Goal: Navigation & Orientation: Understand site structure

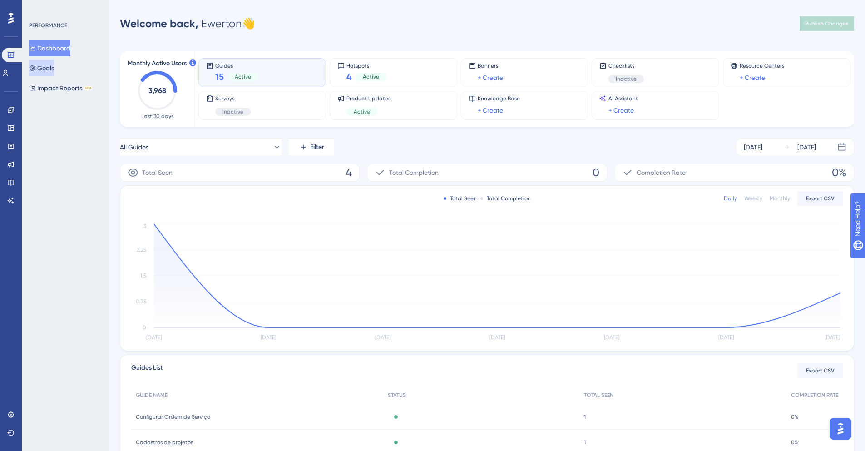
click at [43, 67] on button "Goals" at bounding box center [41, 68] width 25 height 16
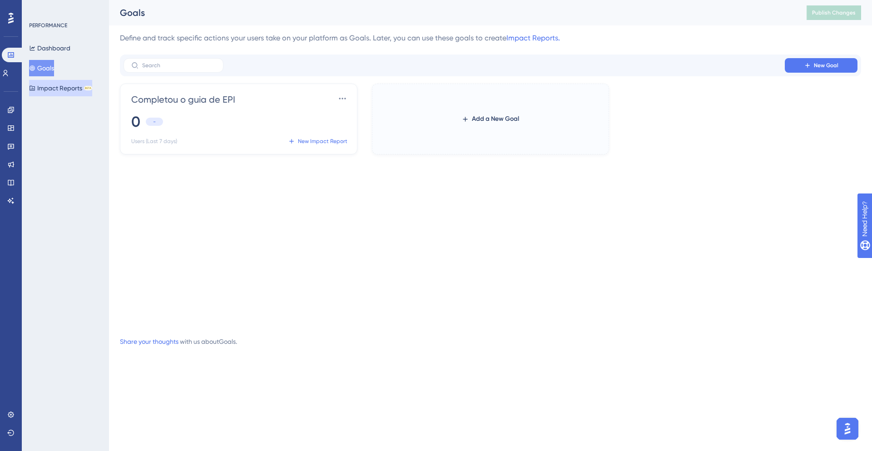
click at [57, 87] on button "Impact Reports BETA" at bounding box center [60, 88] width 63 height 16
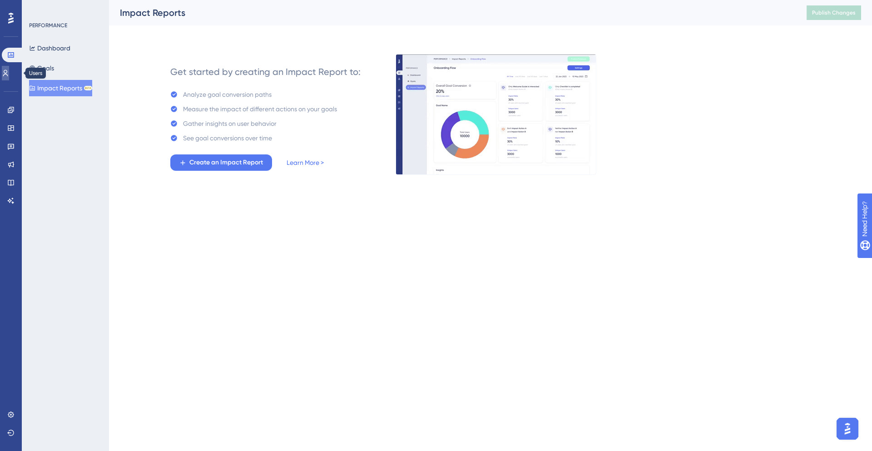
click at [9, 79] on link at bounding box center [5, 73] width 7 height 15
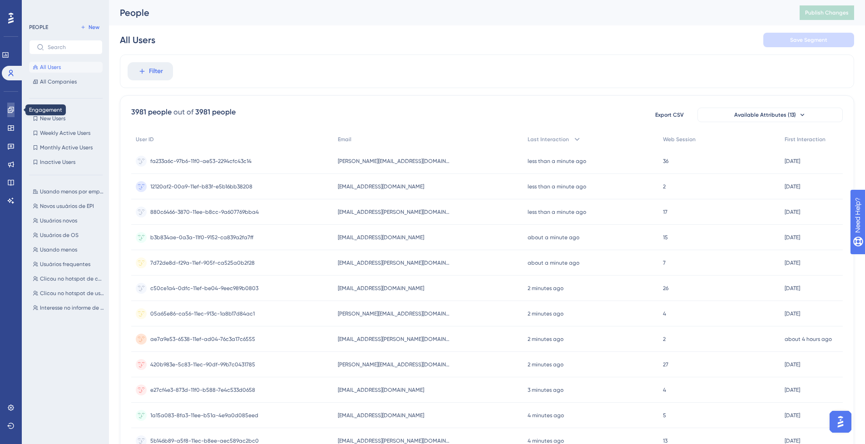
click at [12, 108] on icon at bounding box center [10, 109] width 7 height 7
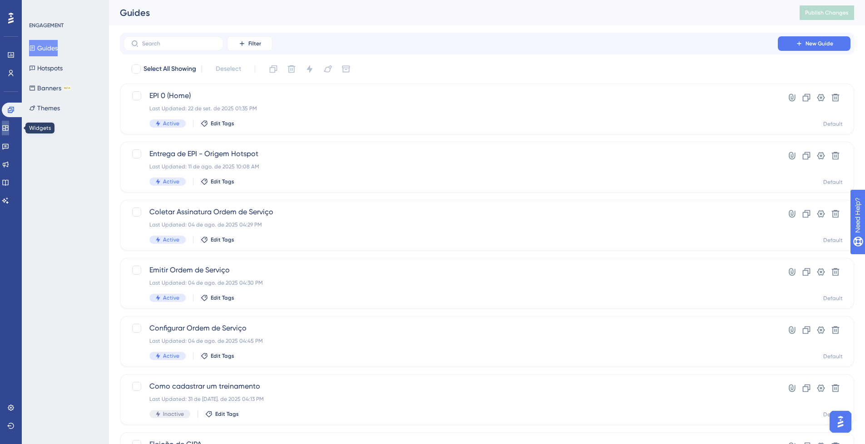
click at [6, 131] on link at bounding box center [5, 128] width 7 height 15
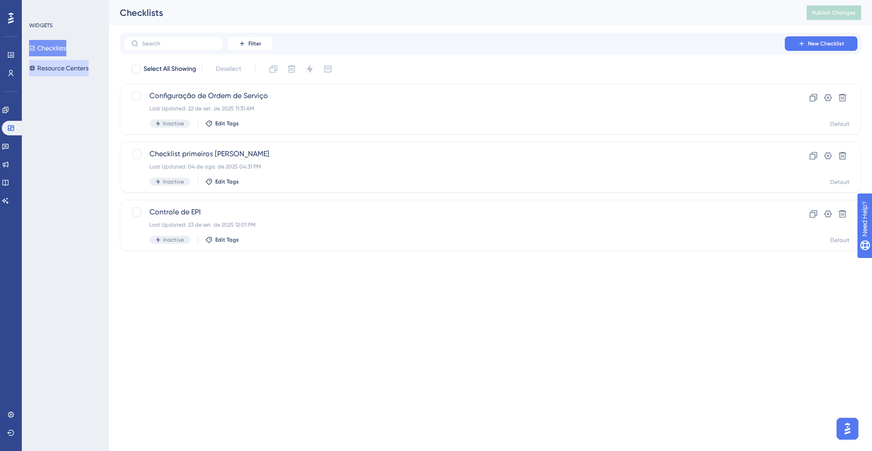
click at [62, 66] on button "Resource Centers" at bounding box center [59, 68] width 60 height 16
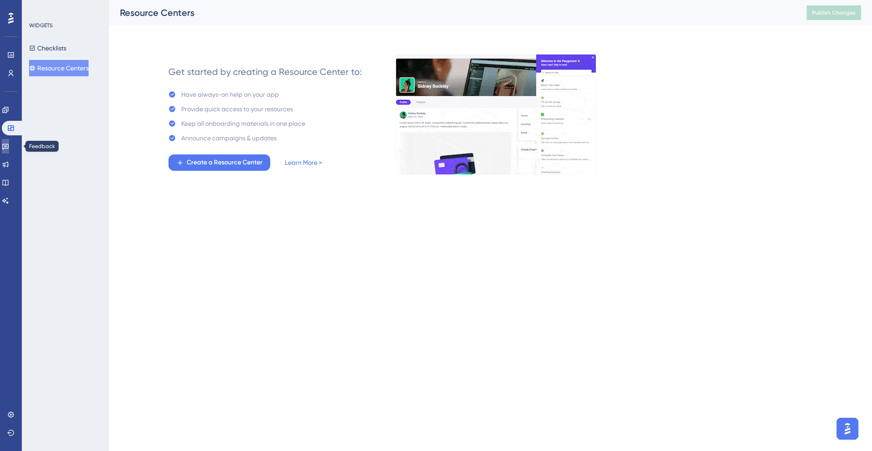
click at [7, 149] on icon at bounding box center [5, 146] width 7 height 7
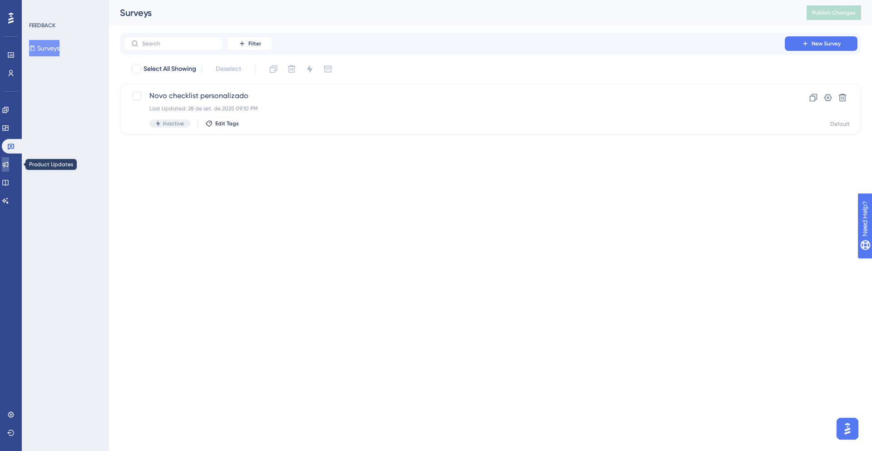
click at [9, 165] on icon at bounding box center [5, 164] width 7 height 7
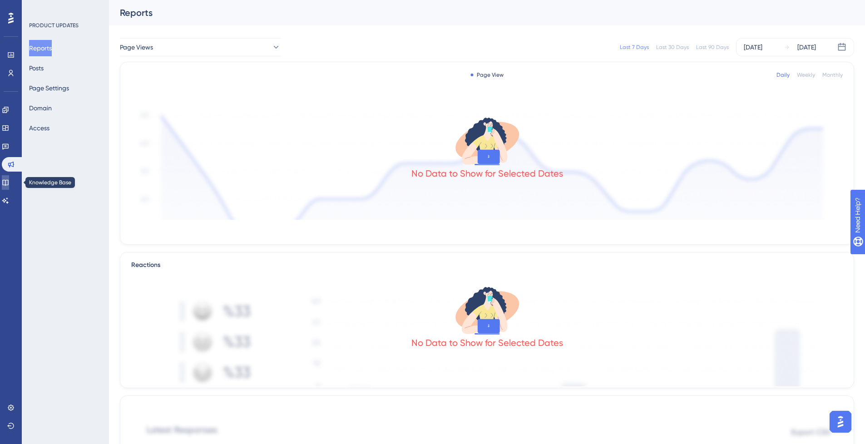
click at [8, 184] on icon at bounding box center [5, 183] width 6 height 6
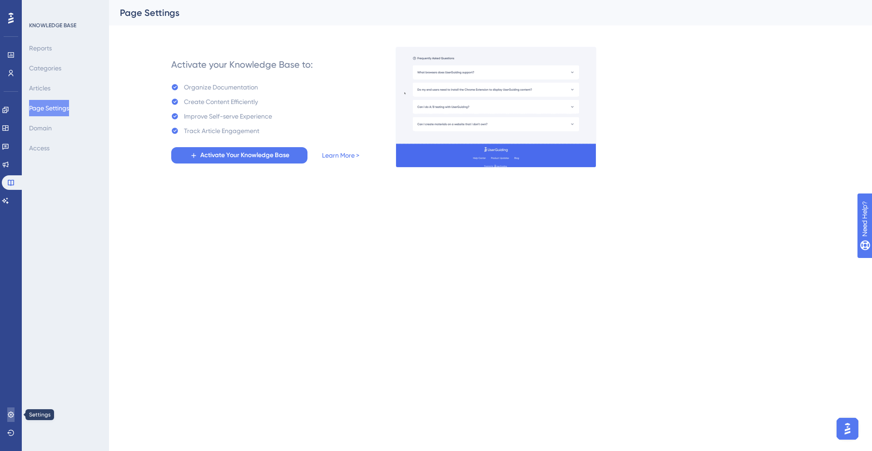
click at [15, 418] on link at bounding box center [10, 415] width 7 height 15
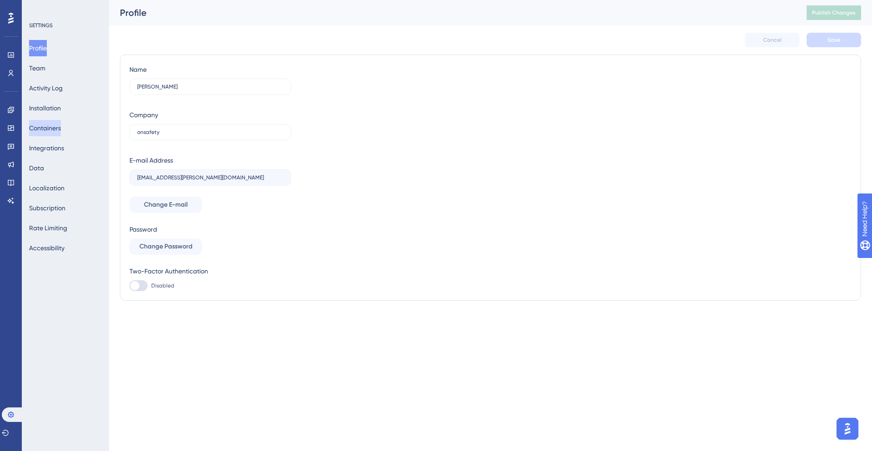
click at [56, 127] on button "Containers" at bounding box center [45, 128] width 32 height 16
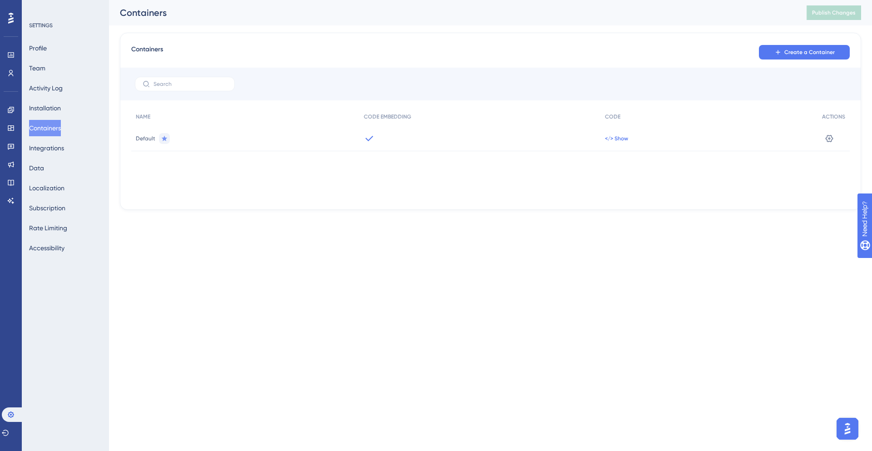
click at [622, 139] on span "</> Show" at bounding box center [616, 138] width 23 height 7
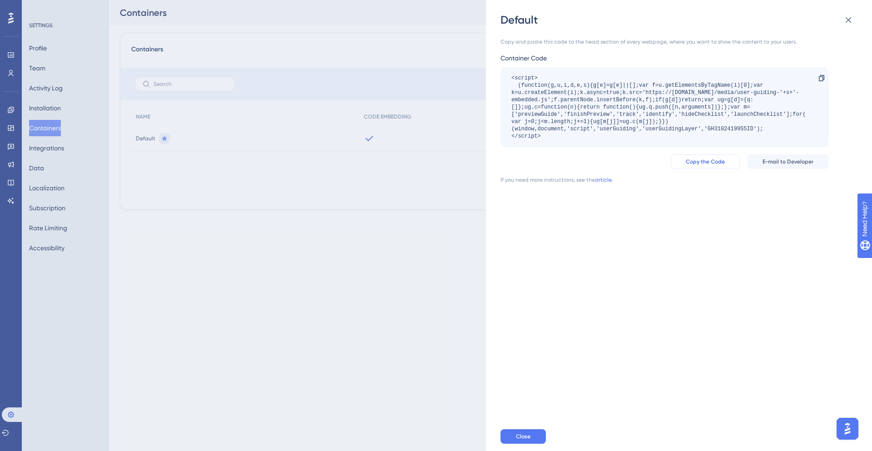
click at [711, 163] on span "Copy the Code" at bounding box center [705, 161] width 39 height 7
